Goal: Check status: Check status

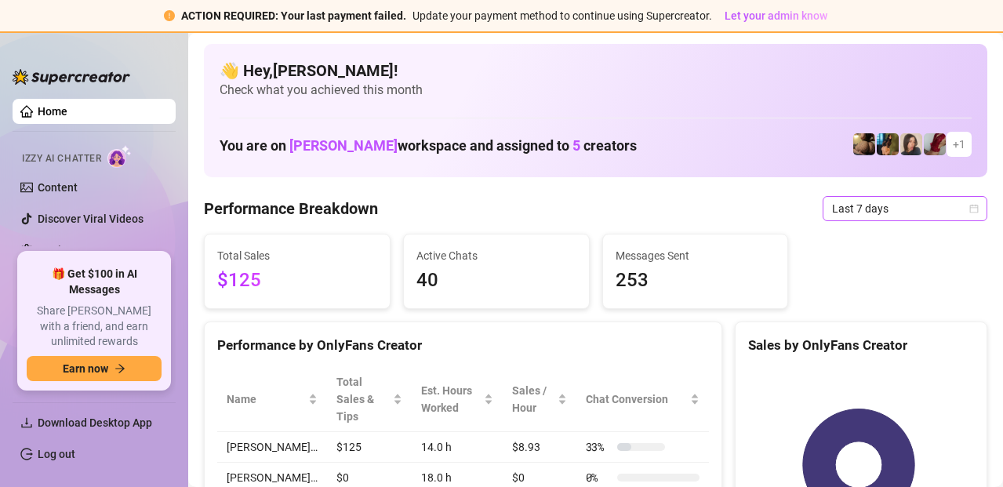
click at [837, 205] on span "Last 7 days" at bounding box center [905, 209] width 146 height 24
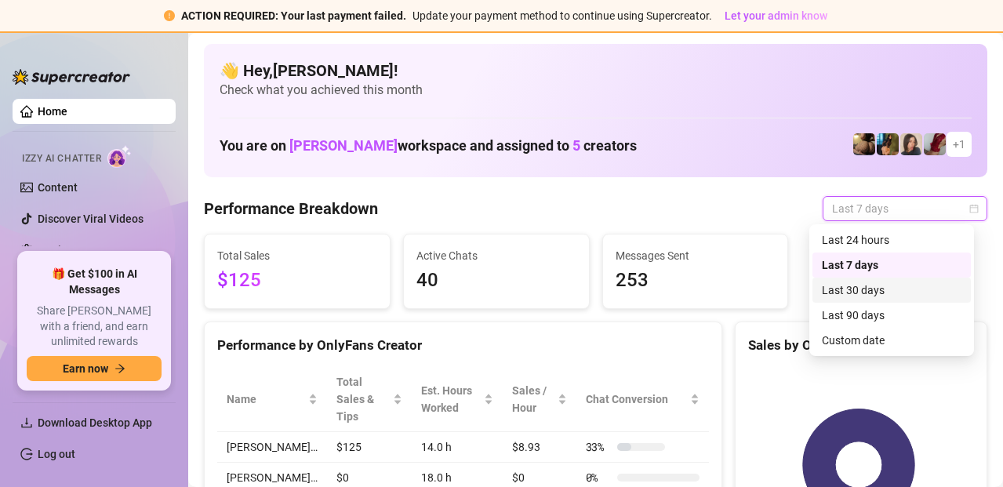
click at [856, 296] on div "Last 30 days" at bounding box center [892, 289] width 140 height 17
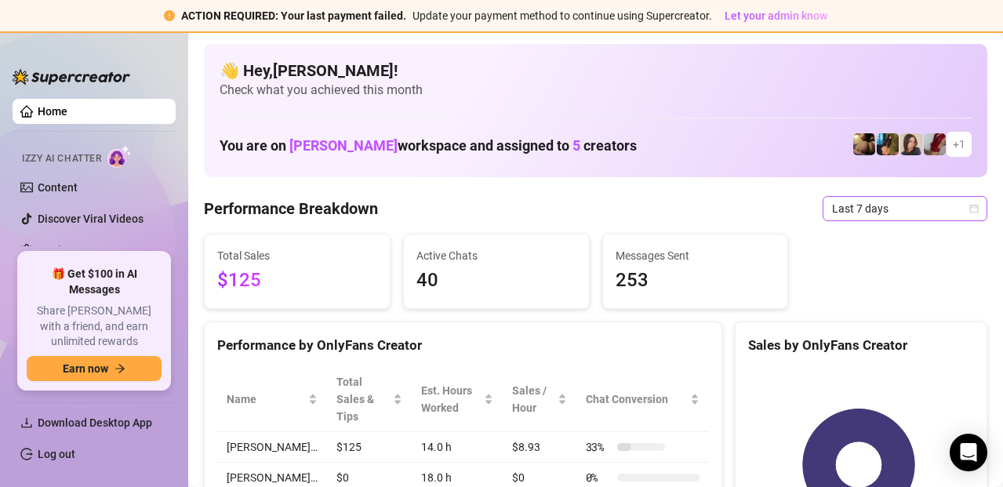
click at [934, 207] on span "Last 7 days" at bounding box center [905, 209] width 146 height 24
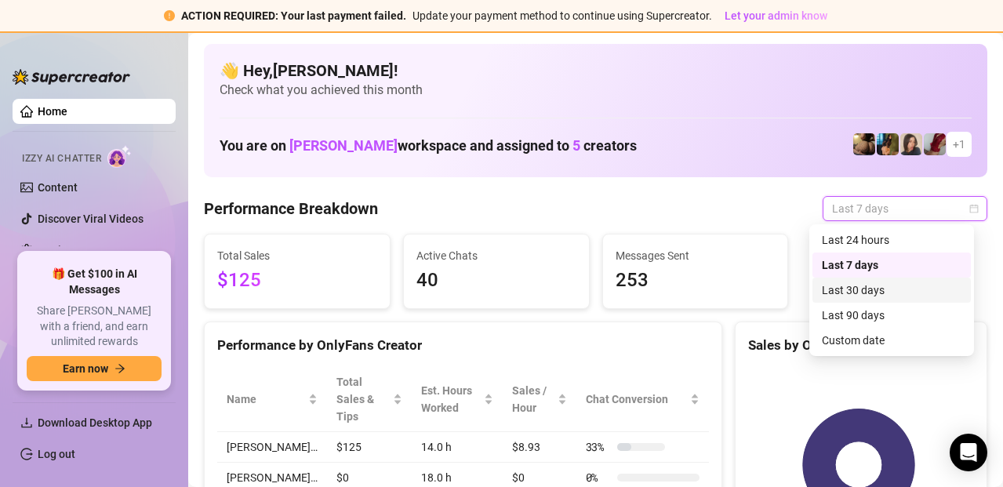
click at [878, 294] on div "Last 30 days" at bounding box center [892, 289] width 140 height 17
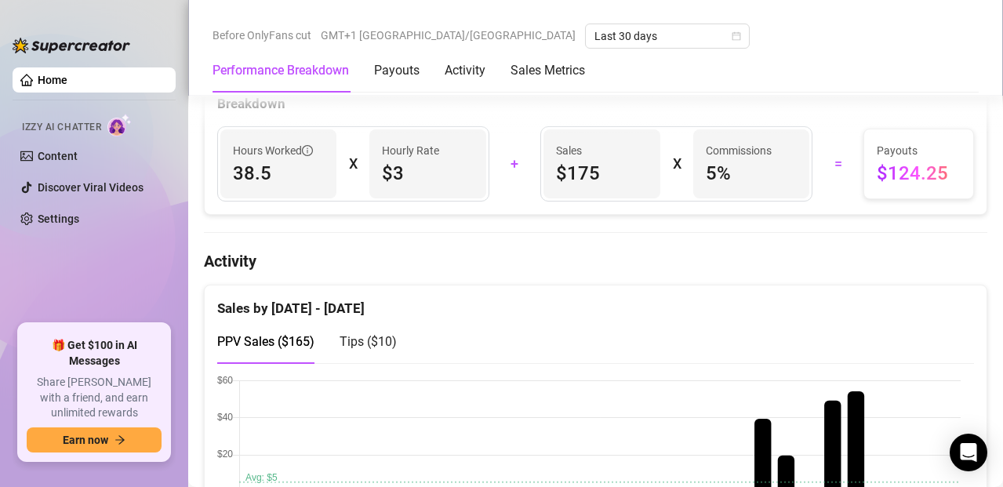
scroll to position [619, 0]
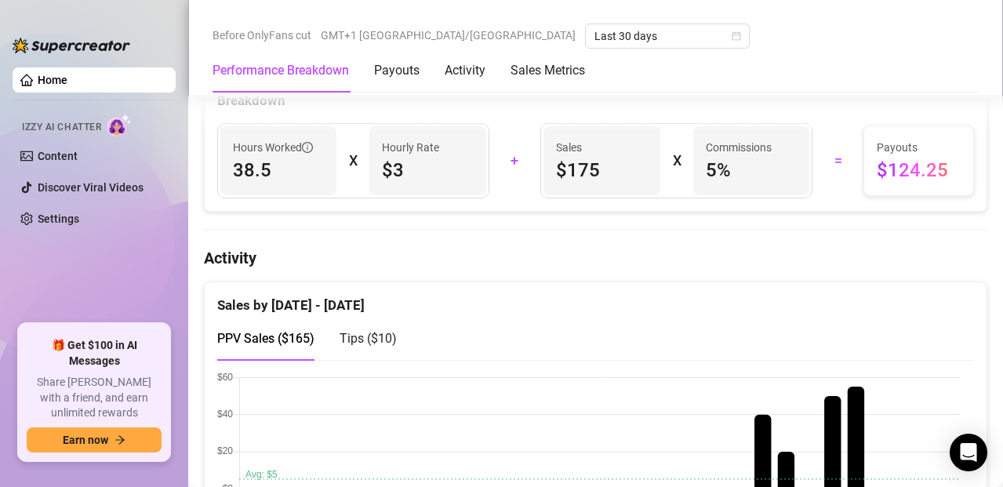
drag, startPoint x: 878, startPoint y: 294, endPoint x: 755, endPoint y: 373, distance: 146.4
click at [755, 373] on canvas at bounding box center [588, 450] width 743 height 157
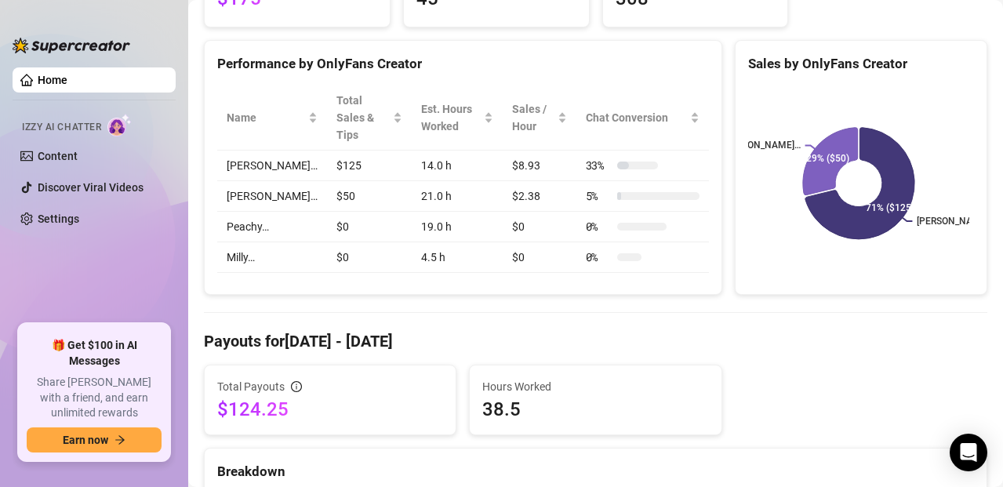
scroll to position [0, 0]
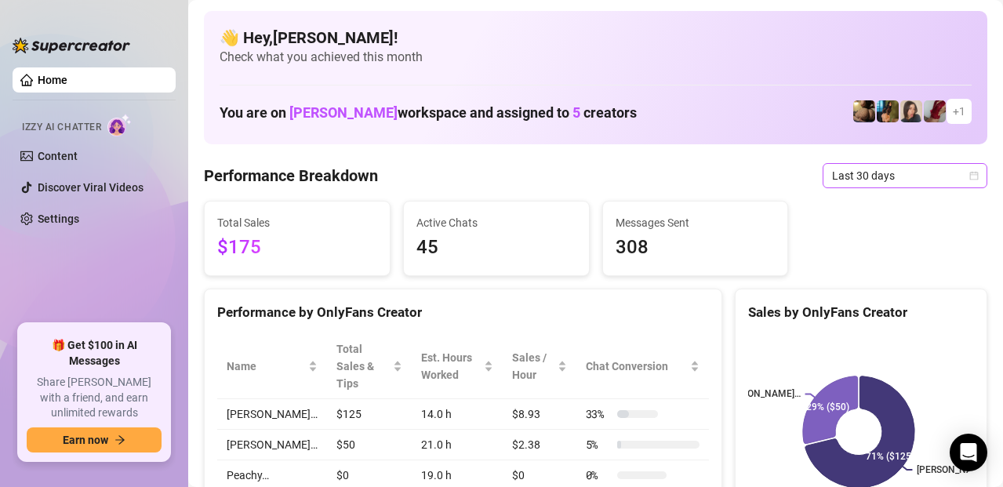
click at [874, 168] on span "Last 30 days" at bounding box center [905, 176] width 146 height 24
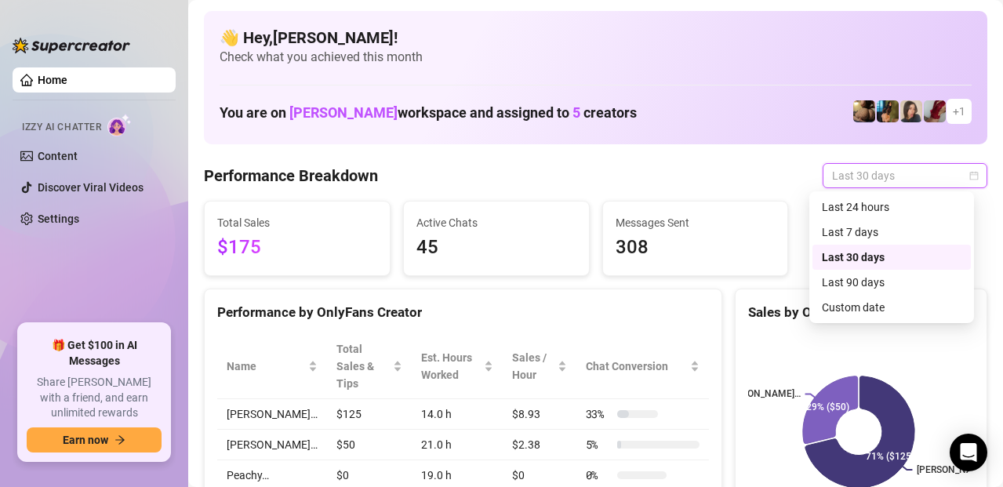
click at [864, 255] on div "Last 30 days" at bounding box center [892, 257] width 140 height 17
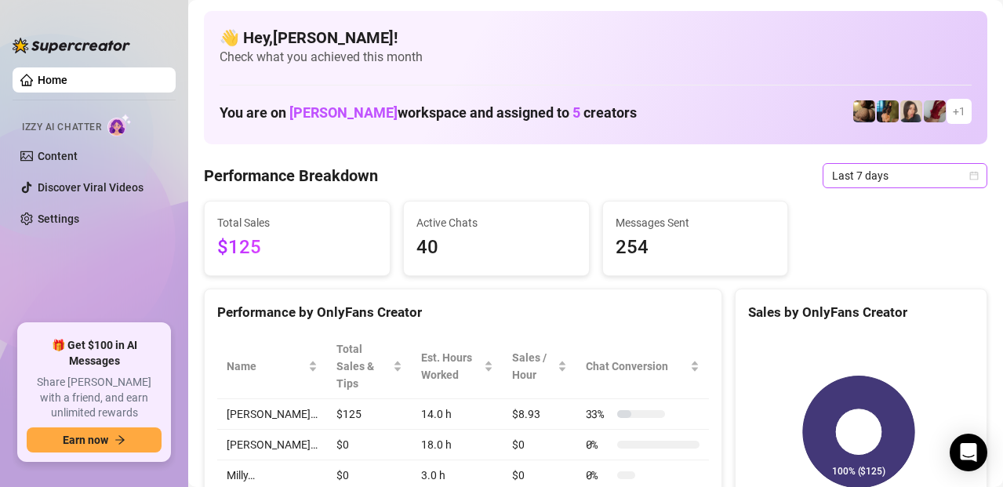
click at [881, 175] on span "Last 7 days" at bounding box center [905, 176] width 146 height 24
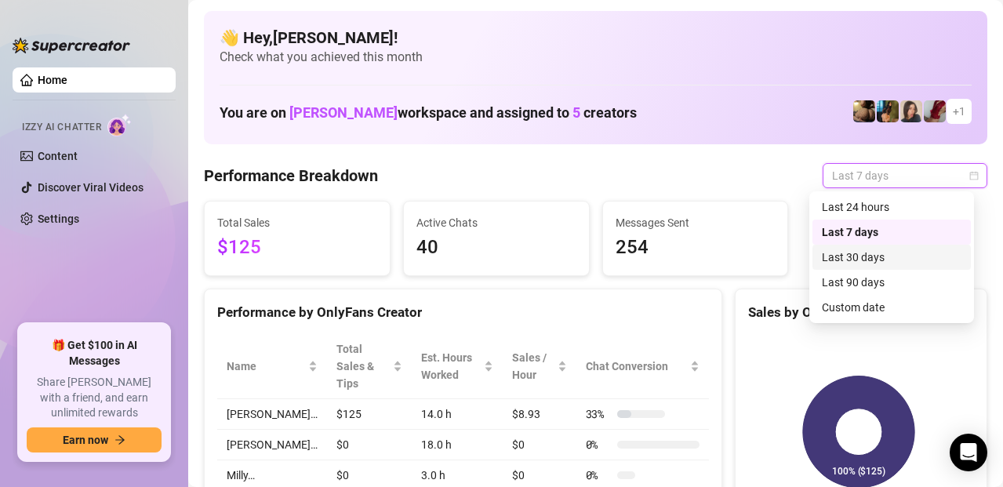
click at [859, 257] on div "Last 30 days" at bounding box center [892, 257] width 140 height 17
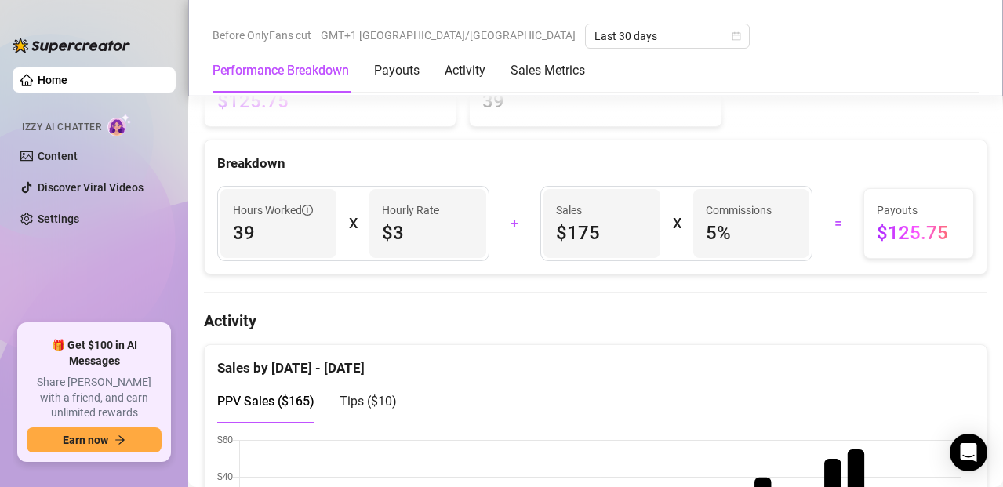
scroll to position [537, 0]
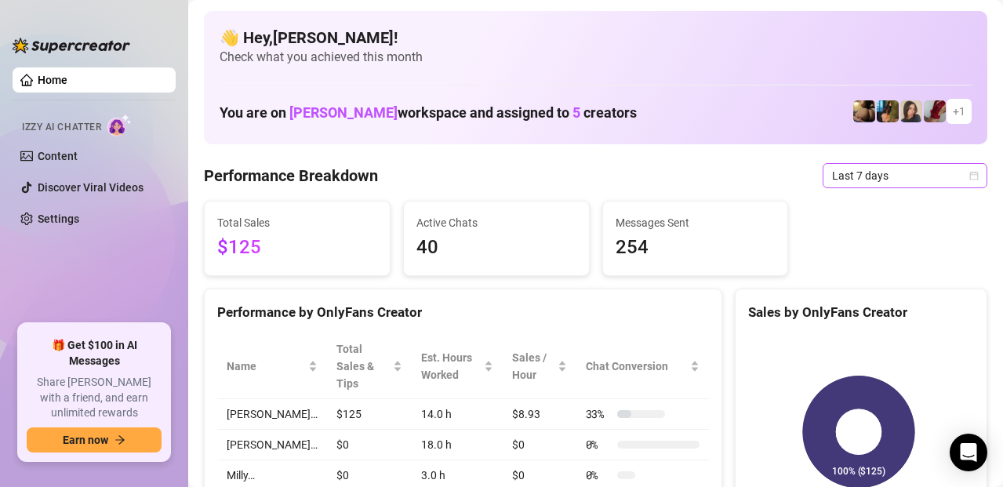
click at [924, 173] on span "Last 7 days" at bounding box center [905, 176] width 146 height 24
click at [895, 173] on span "Last 7 days" at bounding box center [905, 176] width 146 height 24
click at [863, 252] on div "Total Sales $125 Active Chats 40 Messages Sent 254" at bounding box center [596, 238] width 796 height 75
click at [859, 181] on span "Last 7 days" at bounding box center [905, 176] width 146 height 24
click at [939, 175] on span "Last 7 days" at bounding box center [905, 176] width 146 height 24
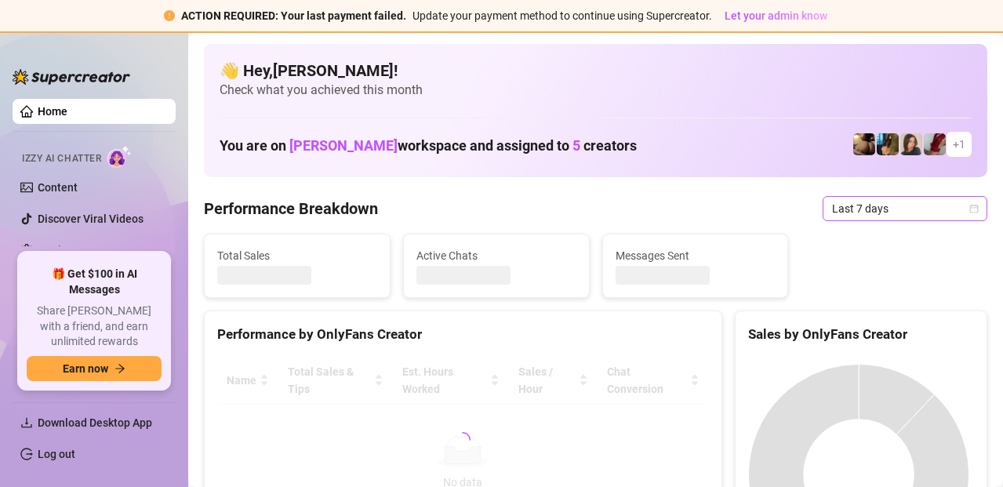
click at [919, 205] on span "Last 7 days" at bounding box center [905, 209] width 146 height 24
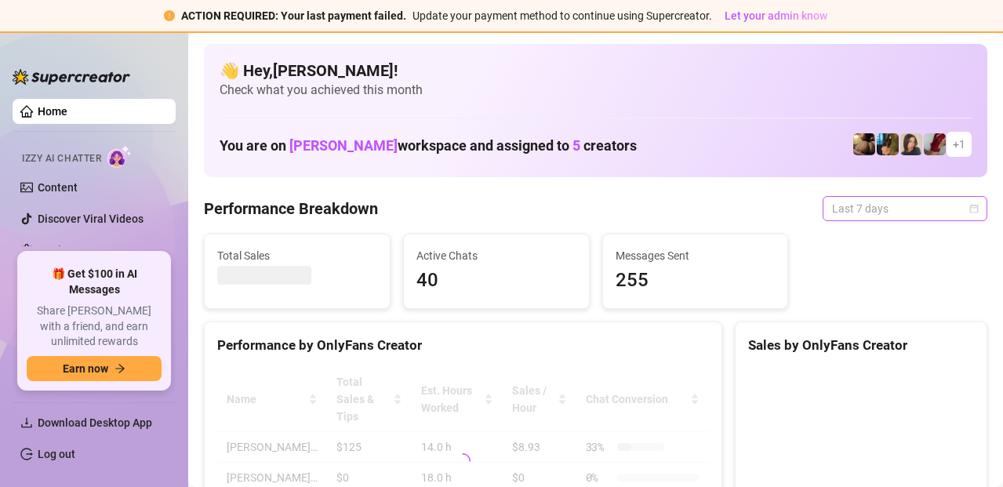
click at [864, 216] on span "Last 7 days" at bounding box center [905, 209] width 146 height 24
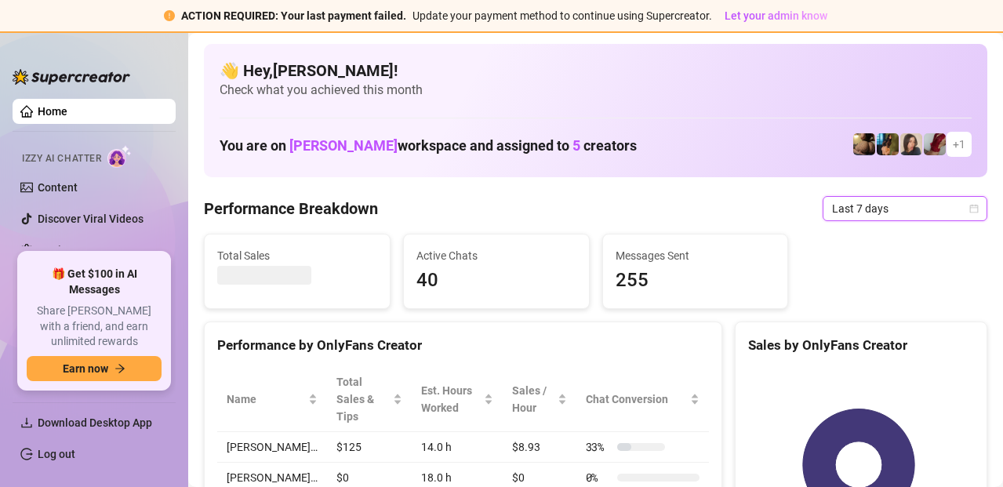
click at [866, 208] on span "Last 7 days" at bounding box center [905, 209] width 146 height 24
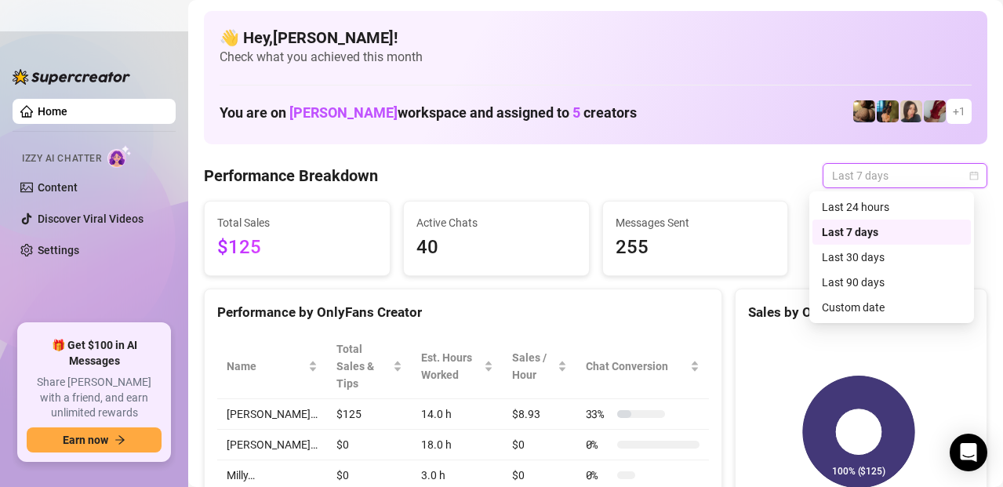
click at [866, 180] on span "Last 7 days" at bounding box center [905, 176] width 146 height 24
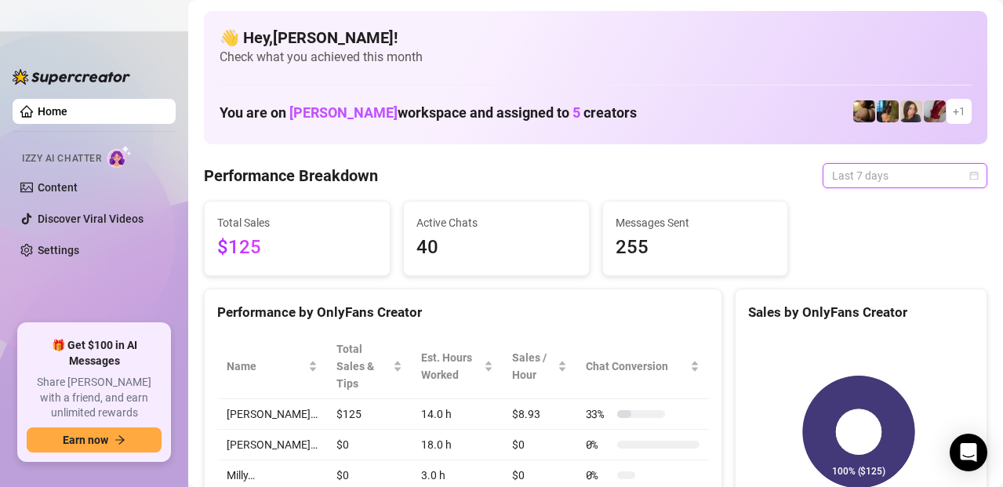
click at [866, 180] on span "Last 7 days" at bounding box center [905, 176] width 146 height 24
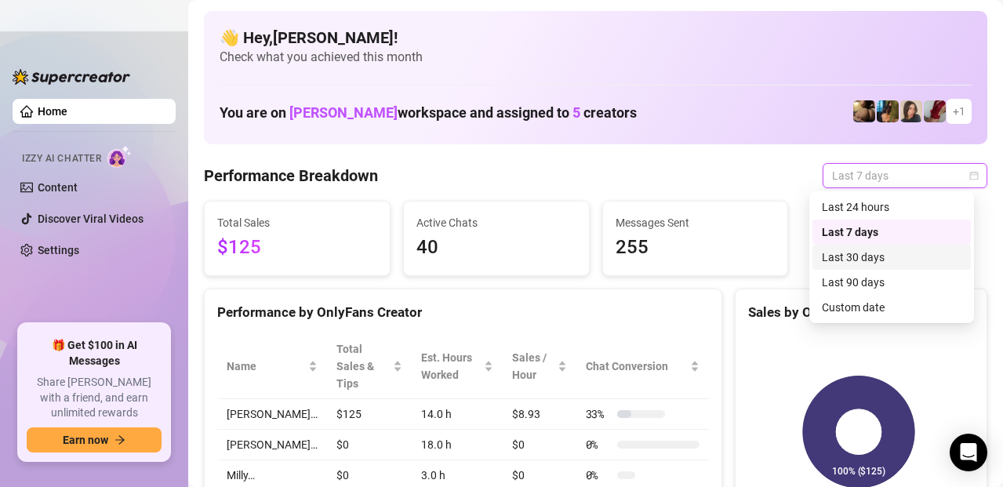
click at [865, 257] on div "Last 30 days" at bounding box center [892, 257] width 140 height 17
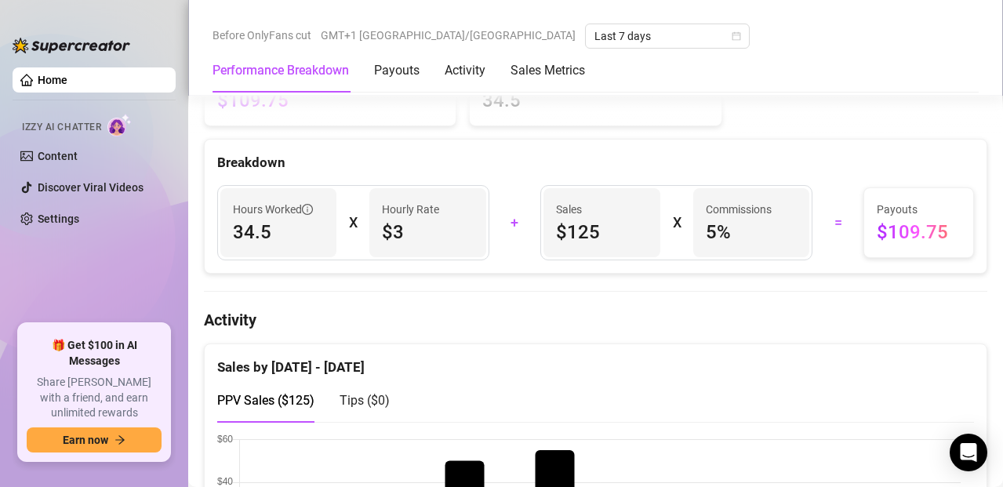
scroll to position [557, 0]
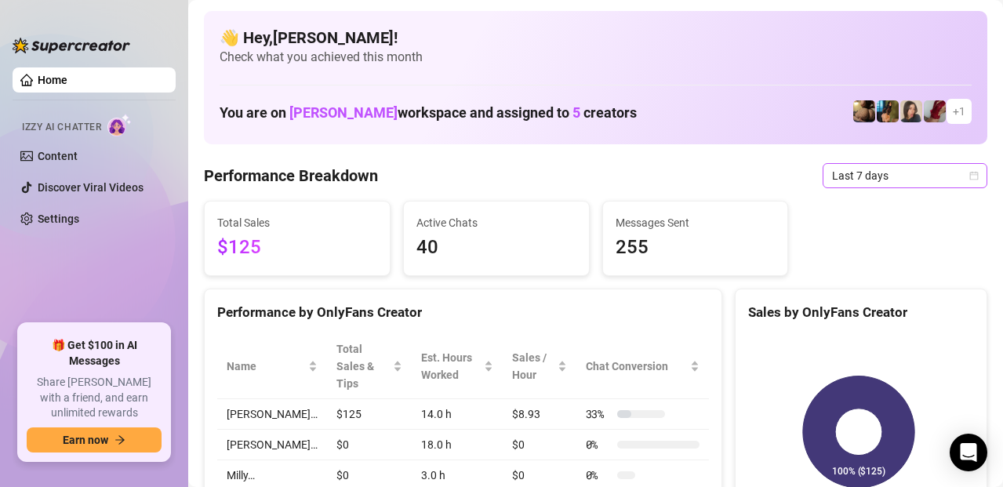
click at [892, 180] on span "Last 7 days" at bounding box center [905, 176] width 146 height 24
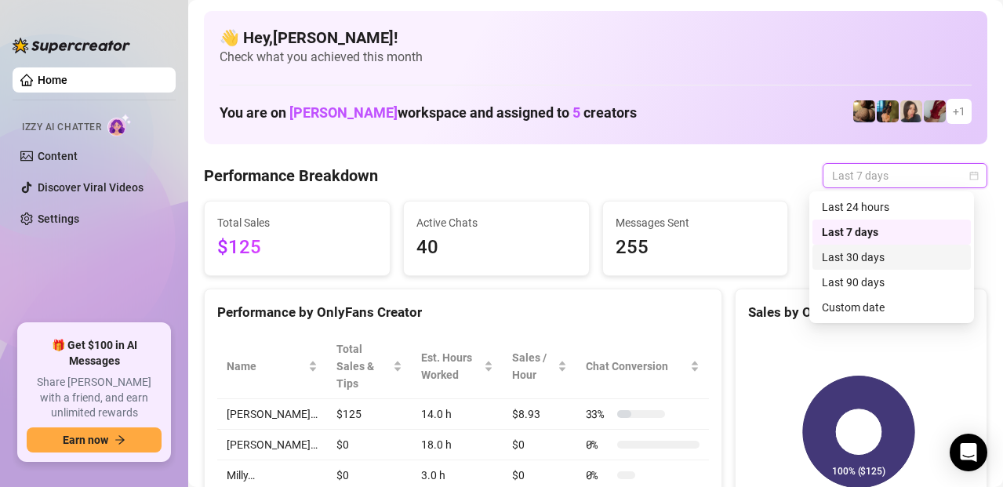
click at [856, 264] on div "Last 30 days" at bounding box center [892, 257] width 140 height 17
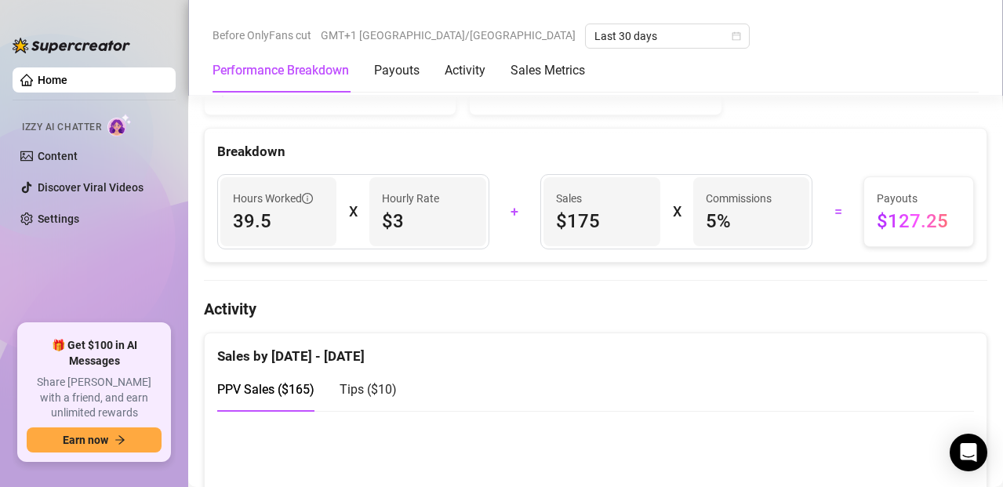
scroll to position [524, 0]
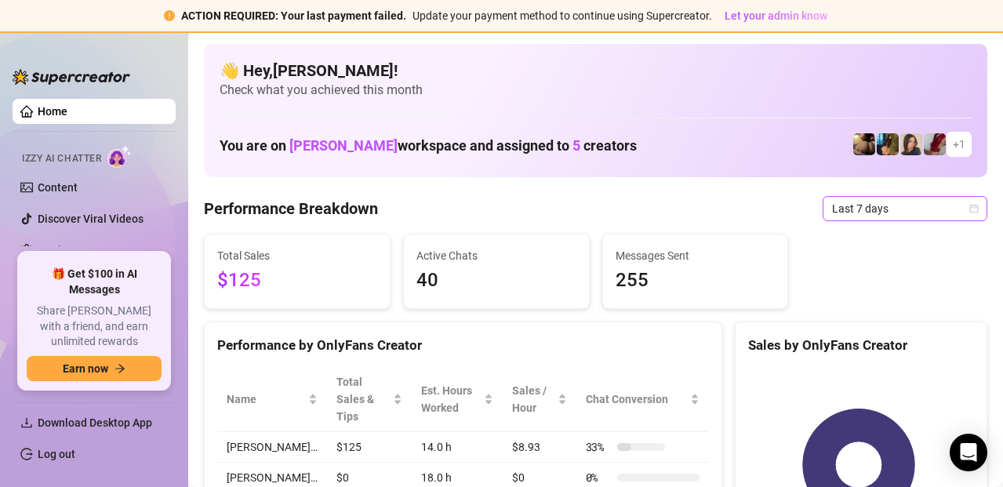
click at [845, 216] on span "Last 7 days" at bounding box center [905, 209] width 146 height 24
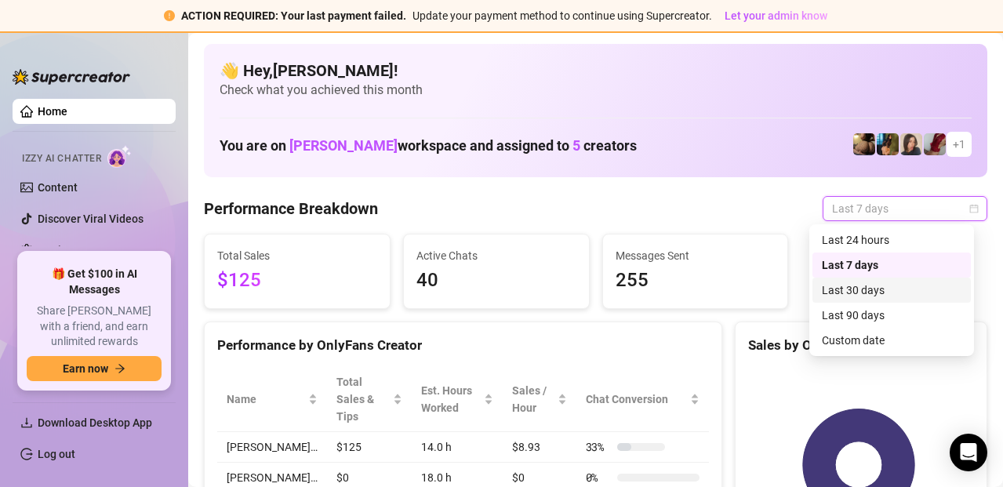
click at [848, 297] on div "Last 30 days" at bounding box center [892, 289] width 140 height 17
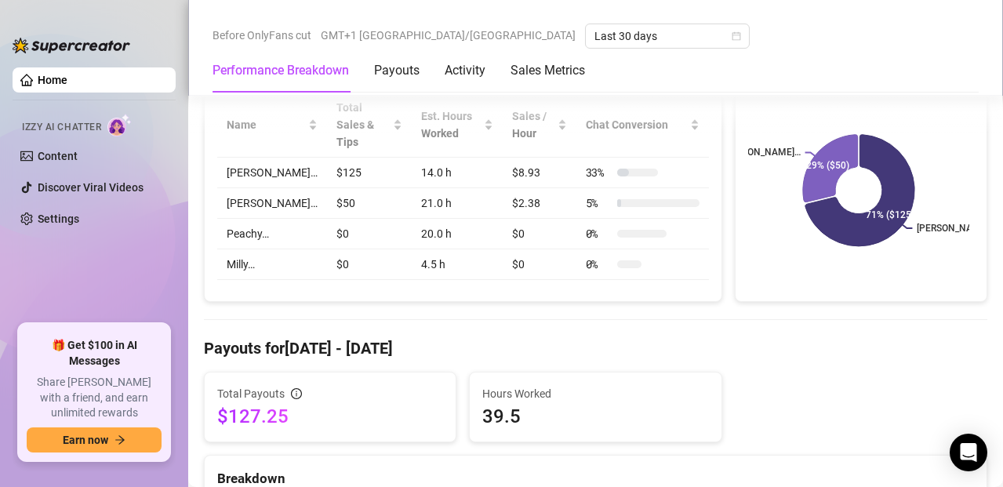
scroll to position [226, 0]
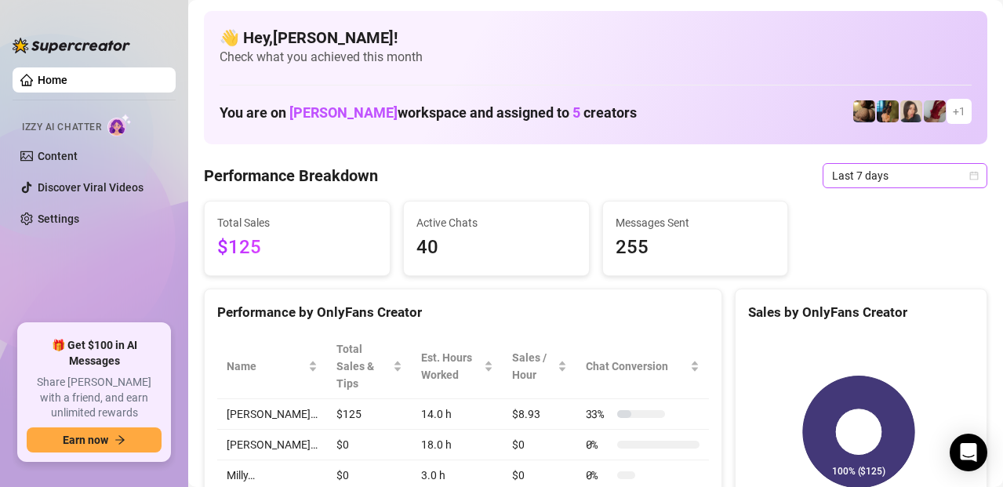
click at [873, 183] on span "Last 7 days" at bounding box center [905, 176] width 146 height 24
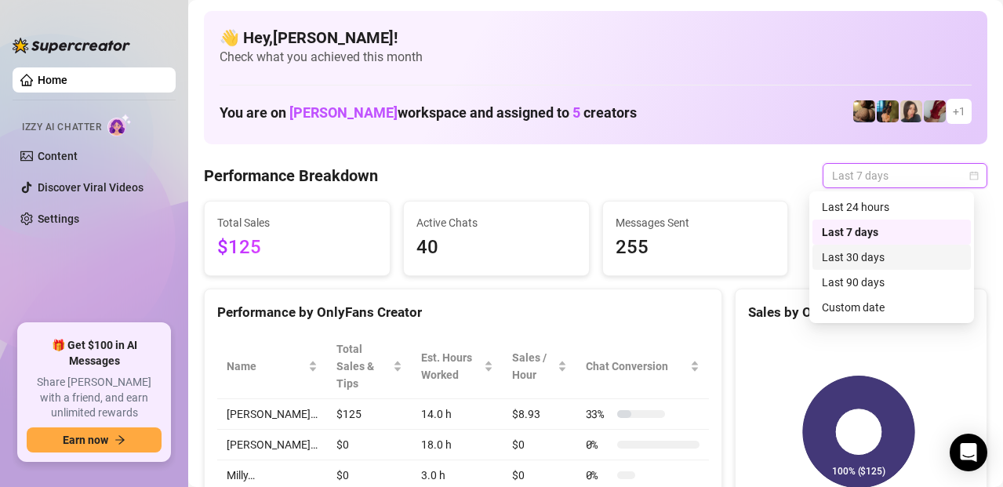
click at [870, 256] on div "Last 30 days" at bounding box center [892, 257] width 140 height 17
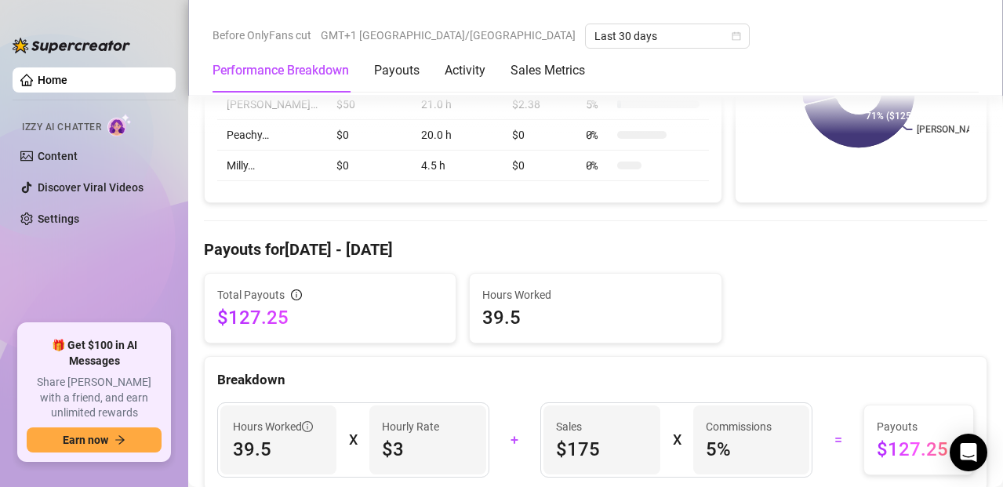
scroll to position [426, 0]
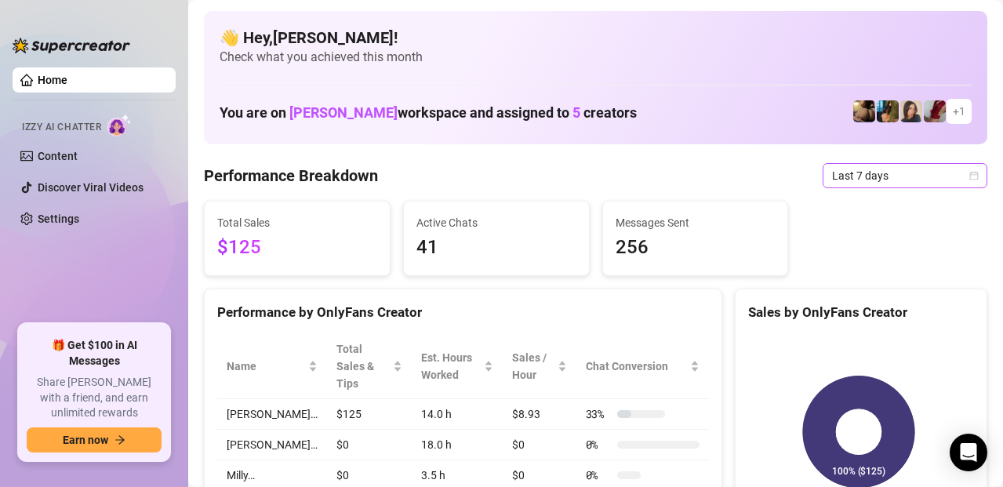
click at [899, 181] on span "Last 7 days" at bounding box center [905, 176] width 146 height 24
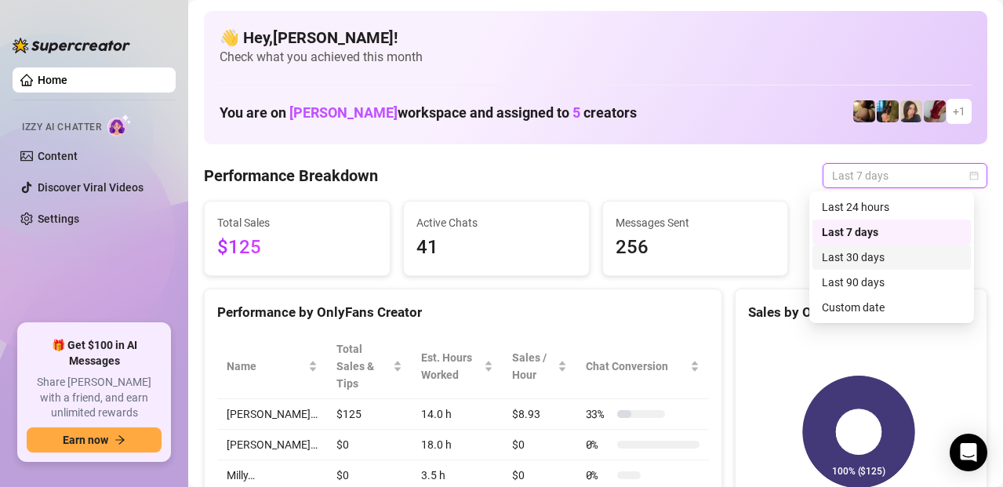
click at [867, 266] on div "Last 30 days" at bounding box center [891, 257] width 158 height 25
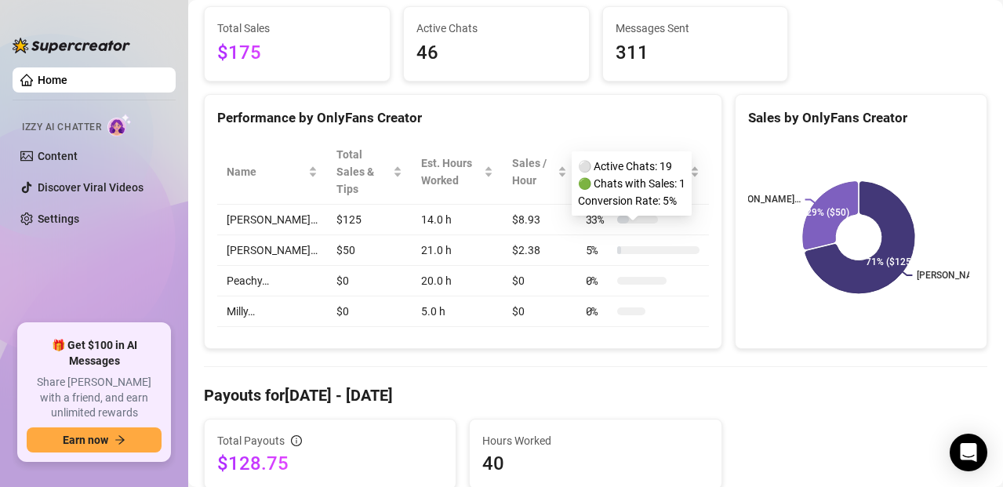
scroll to position [175, 0]
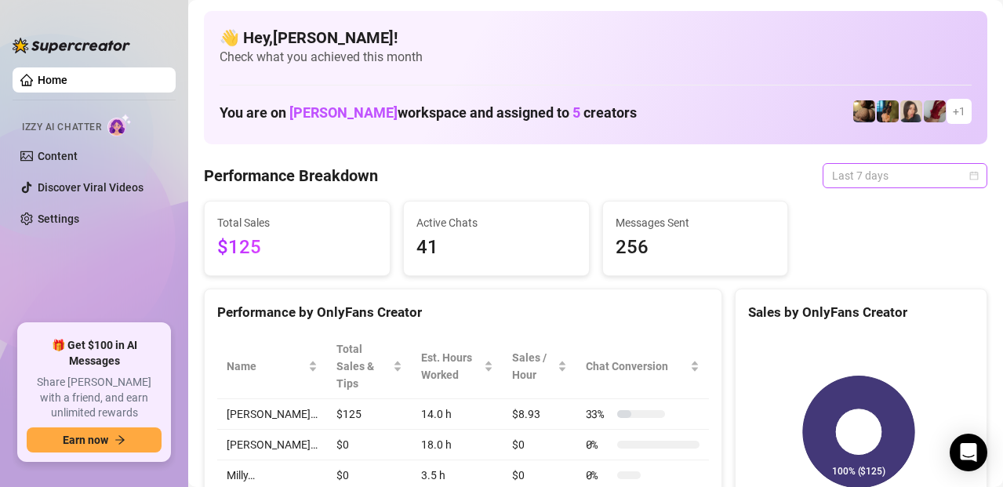
click at [890, 172] on span "Last 7 days" at bounding box center [905, 176] width 146 height 24
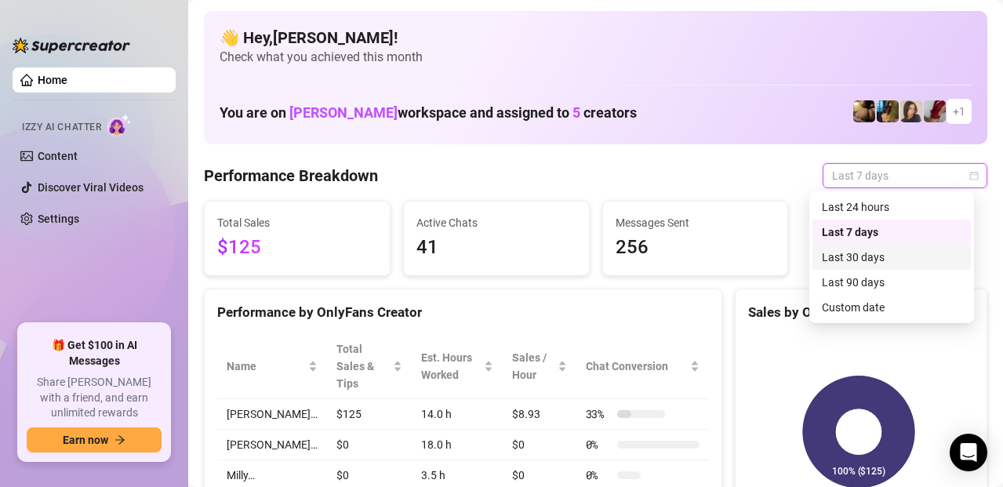
click at [863, 256] on div "Last 30 days" at bounding box center [892, 257] width 140 height 17
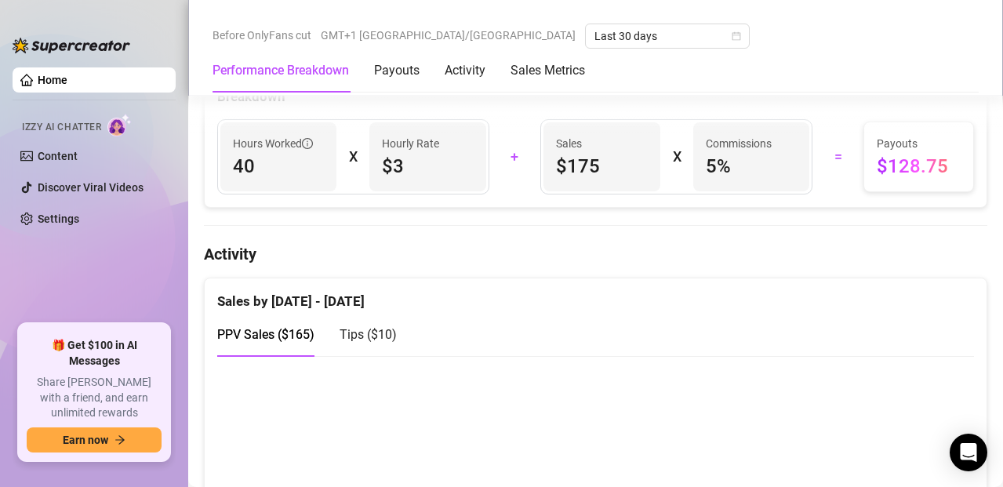
scroll to position [623, 0]
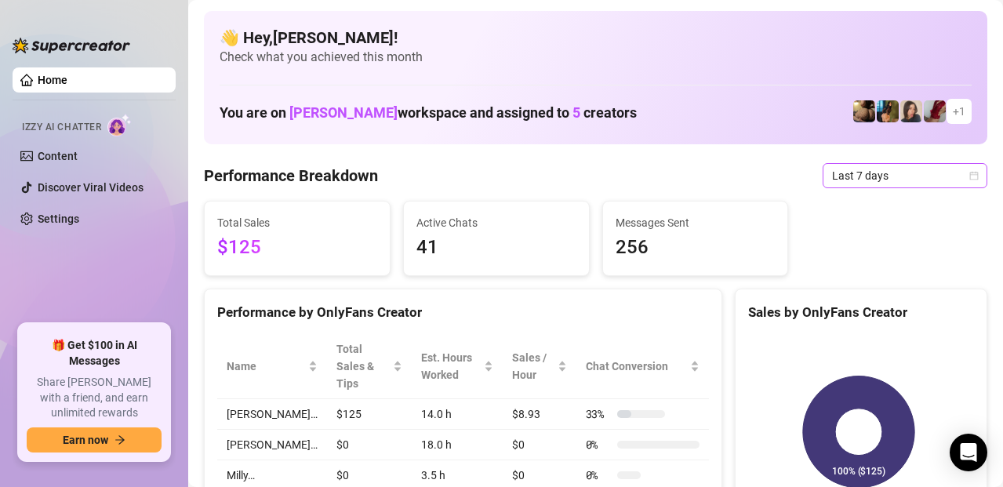
click at [855, 168] on span "Last 7 days" at bounding box center [905, 176] width 146 height 24
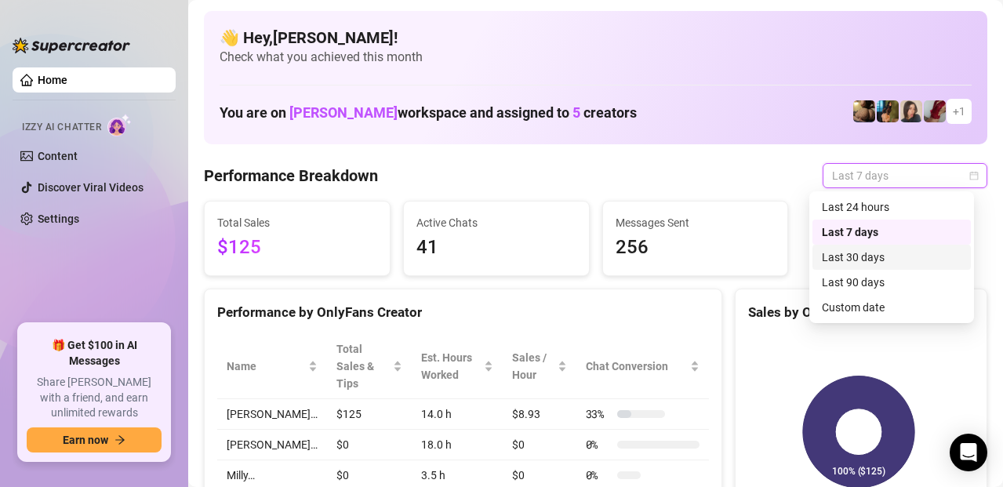
click at [844, 251] on div "Last 30 days" at bounding box center [892, 257] width 140 height 17
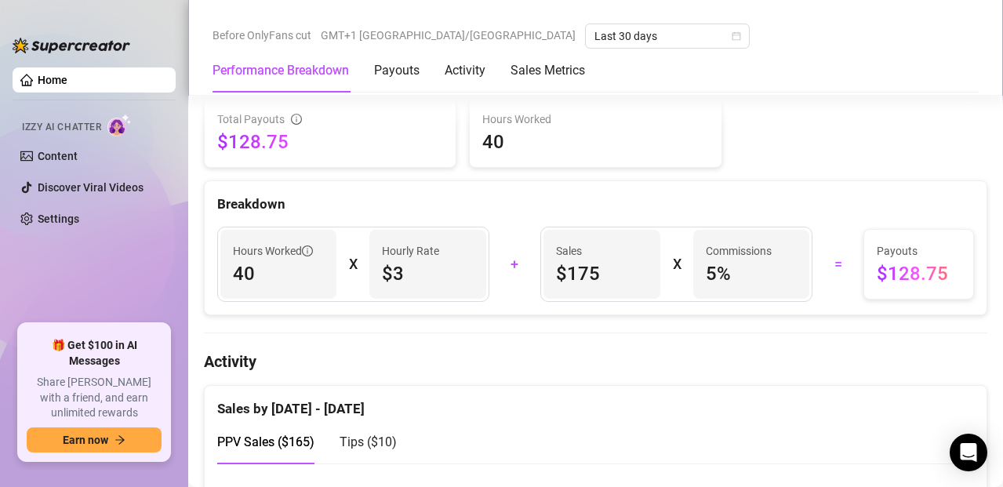
scroll to position [574, 0]
